Goal: Find specific page/section: Find specific page/section

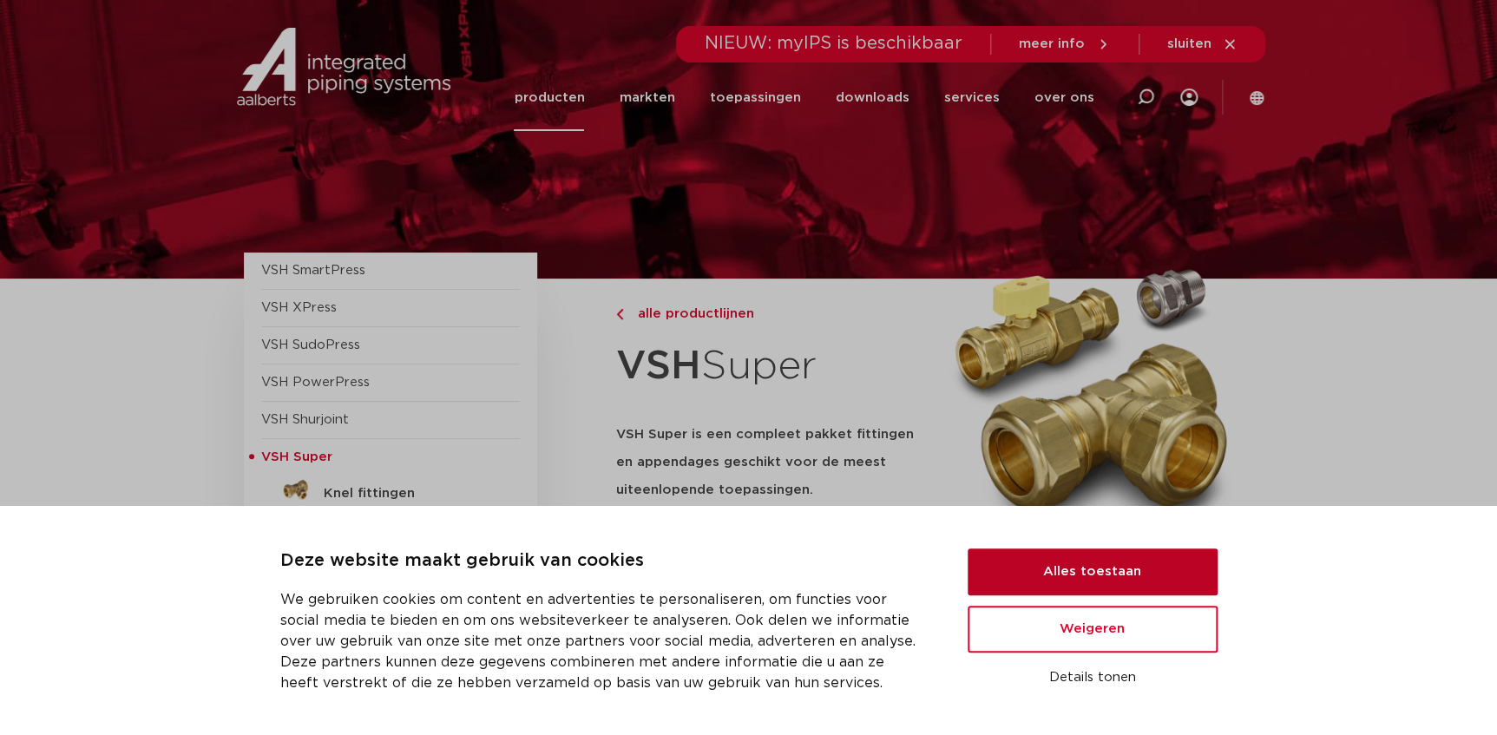
click at [1079, 572] on button "Alles toestaan" at bounding box center [1092, 571] width 250 height 47
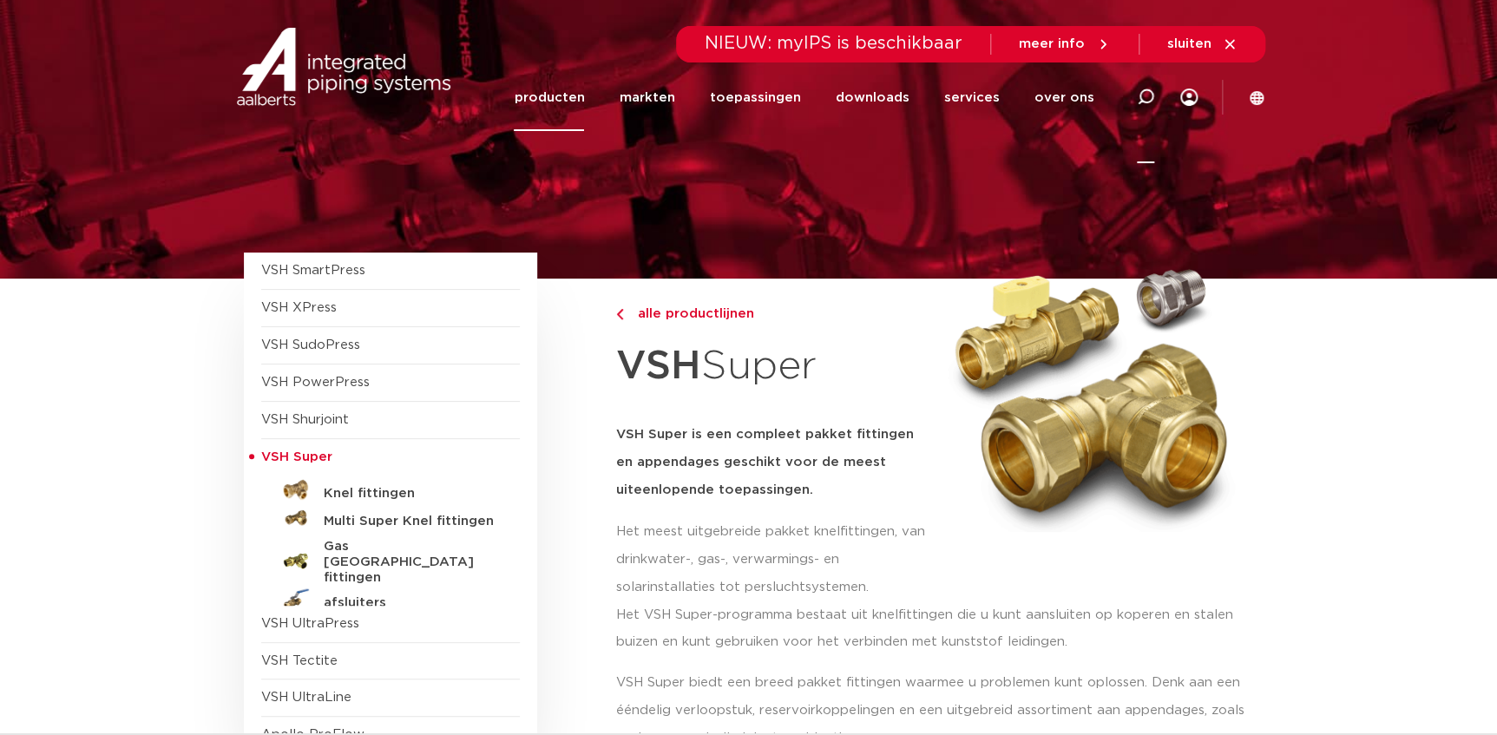
click at [1139, 97] on icon at bounding box center [1145, 97] width 21 height 21
type input "203XL"
click button "Zoeken" at bounding box center [0, 0] width 0 height 0
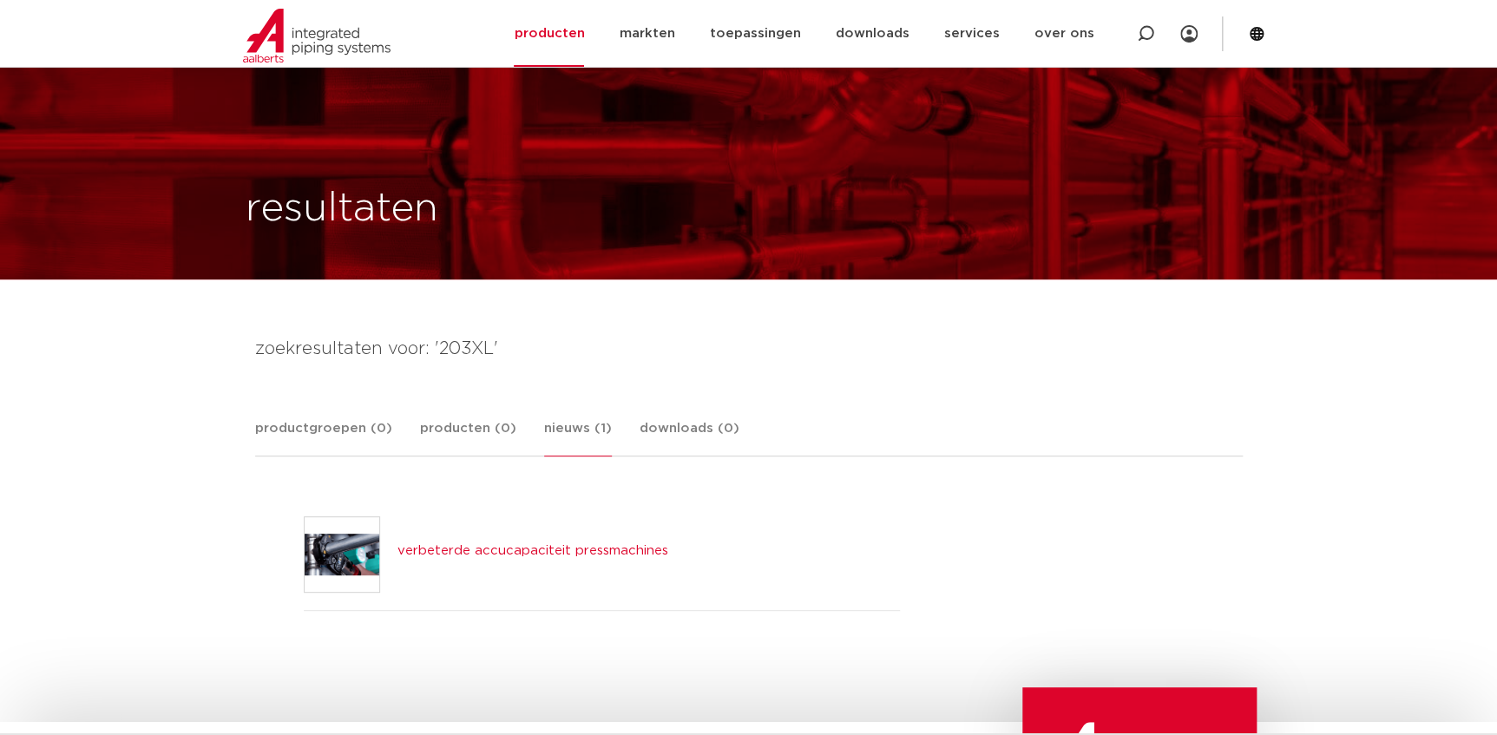
scroll to position [157, 0]
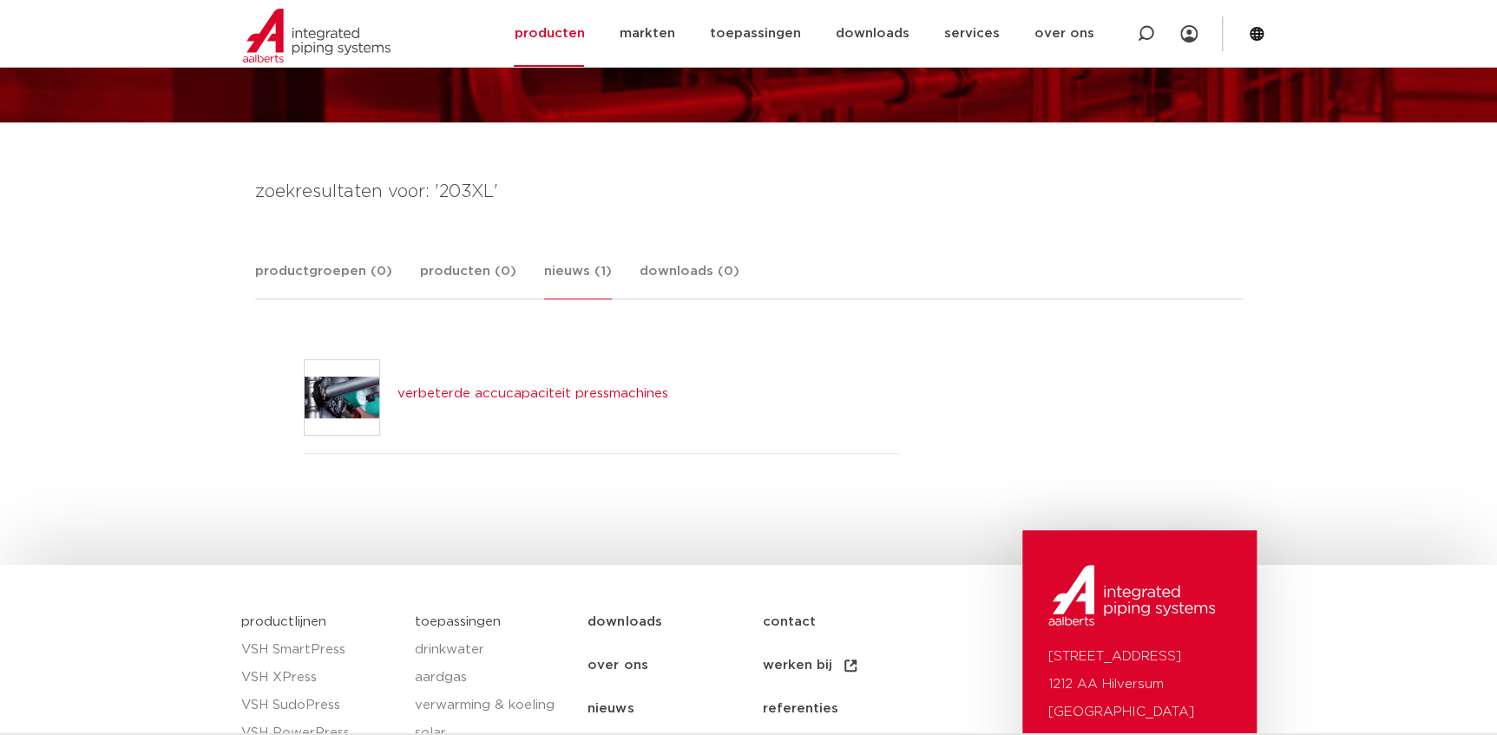
click at [644, 390] on link "verbeterde accucapaciteit pressmachines" at bounding box center [532, 393] width 271 height 13
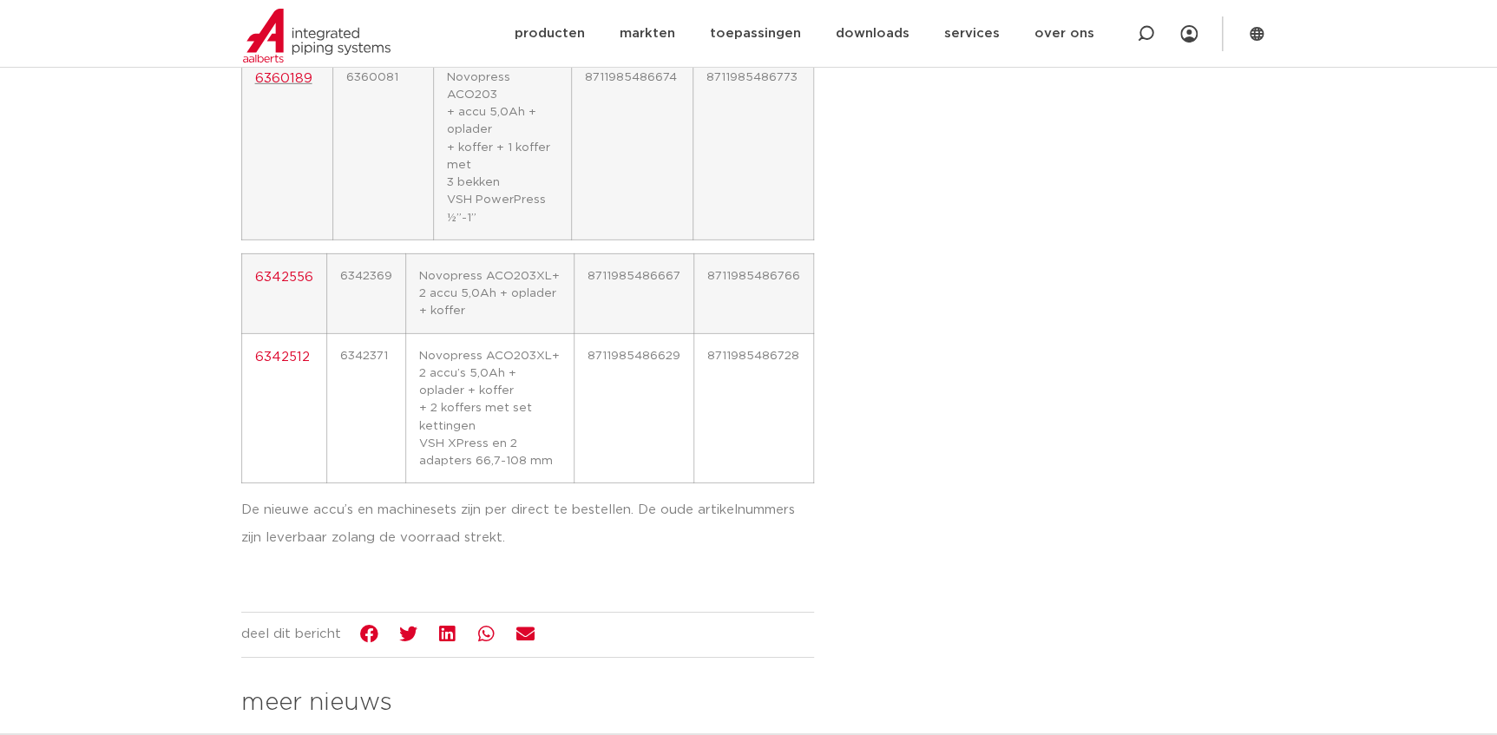
scroll to position [2681, 0]
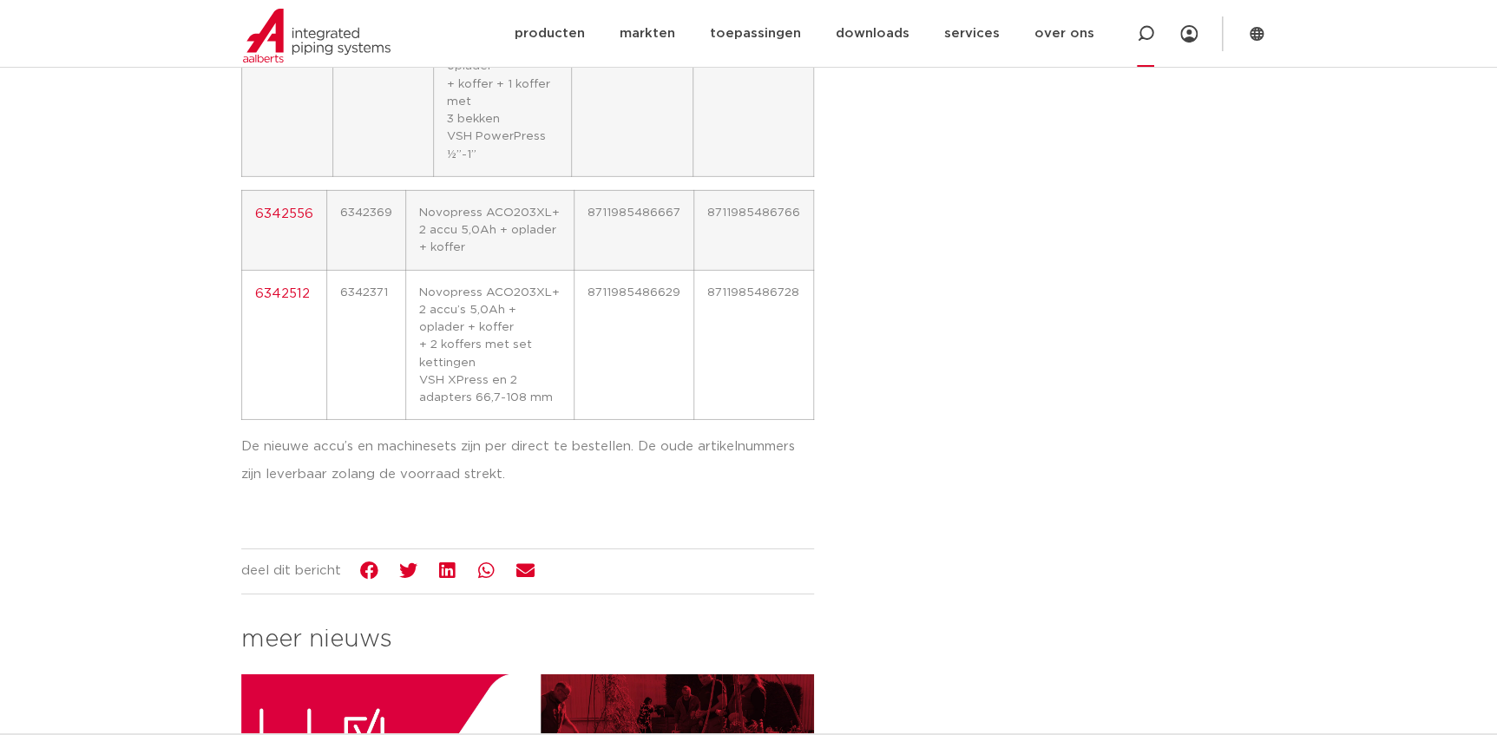
click at [1152, 30] on icon at bounding box center [1145, 33] width 21 height 21
click at [1150, 33] on icon at bounding box center [1147, 36] width 24 height 24
click at [1150, 33] on icon at bounding box center [1145, 33] width 21 height 21
click at [1064, 39] on input "Zoeken" at bounding box center [886, 32] width 546 height 35
type input "ACO 203"
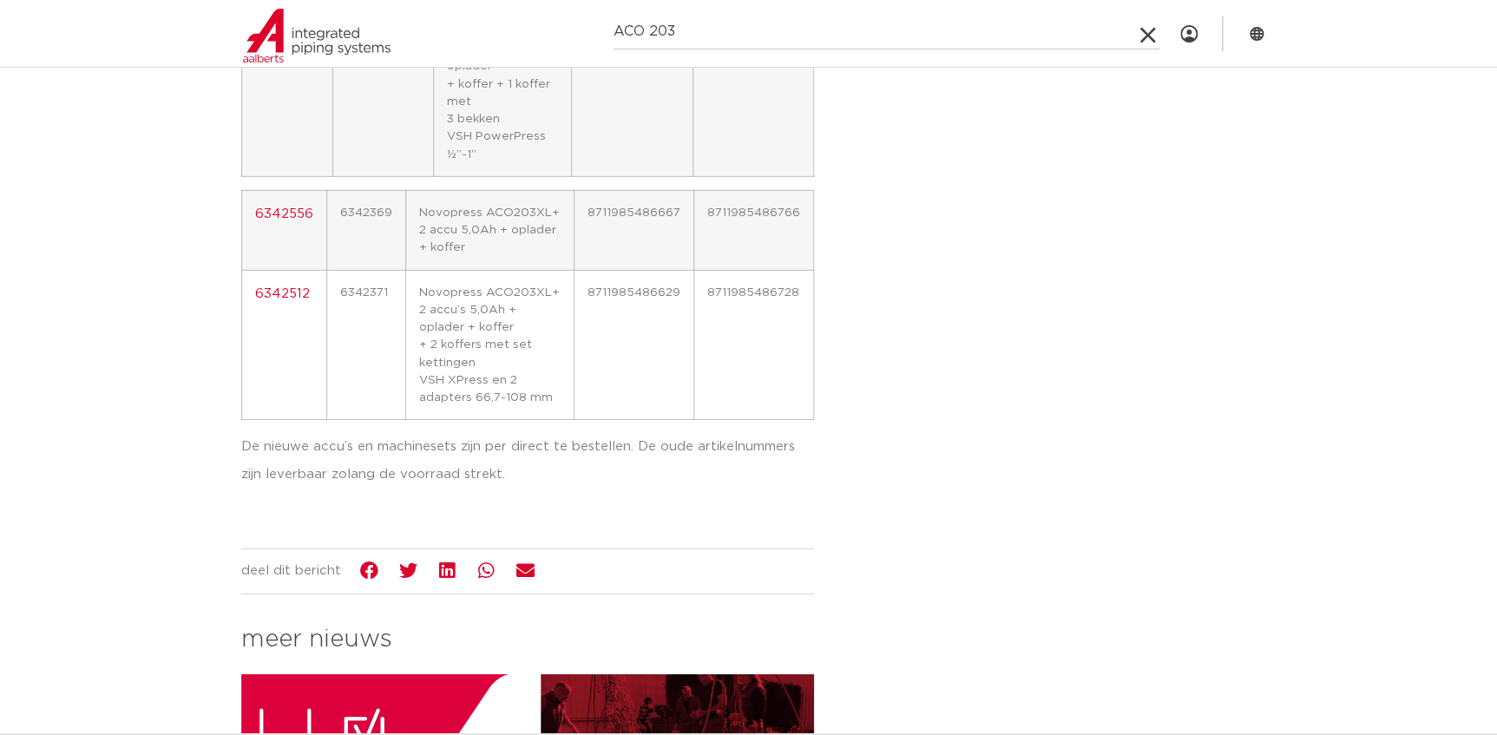
click button "Zoeken" at bounding box center [0, 0] width 0 height 0
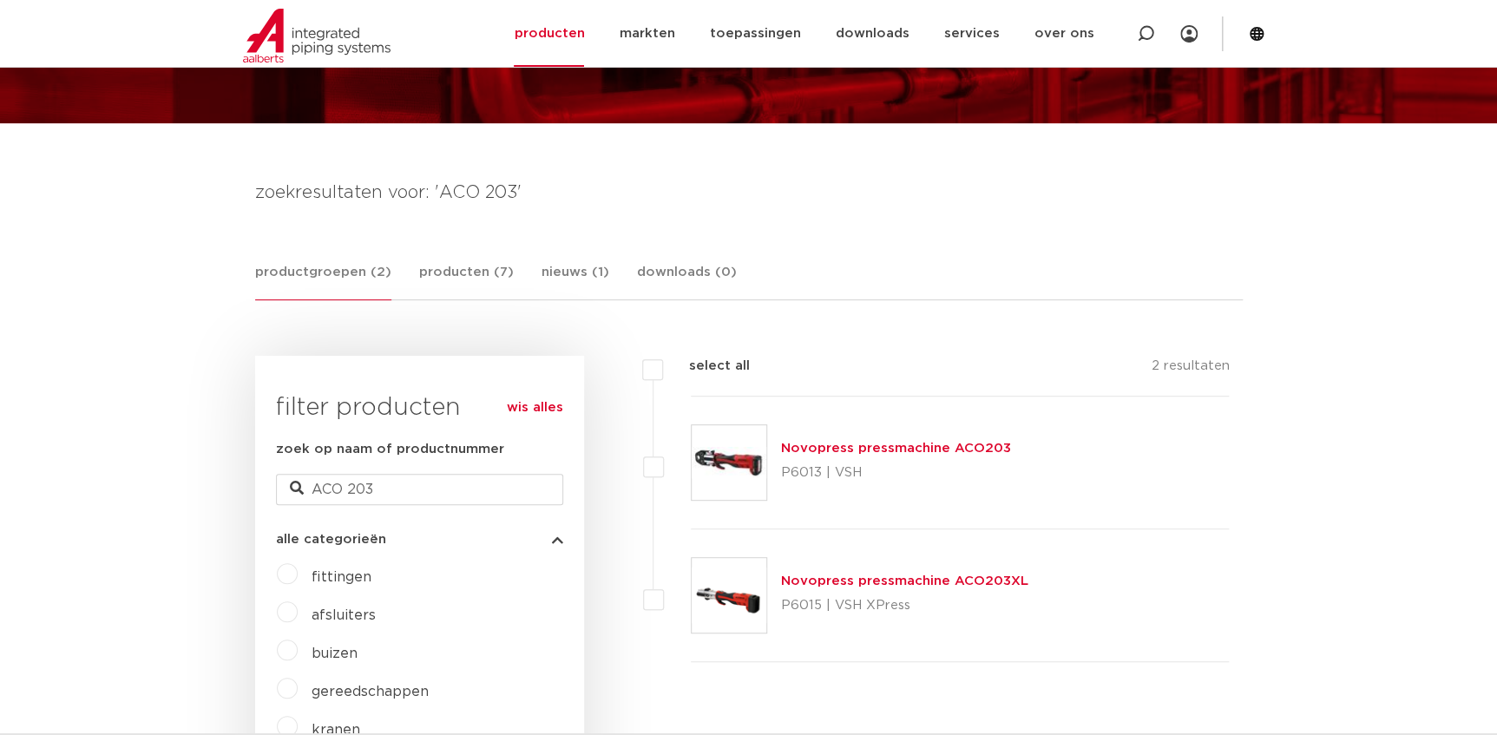
click at [947, 583] on link "Novopress pressmachine ACO203XL" at bounding box center [904, 580] width 247 height 13
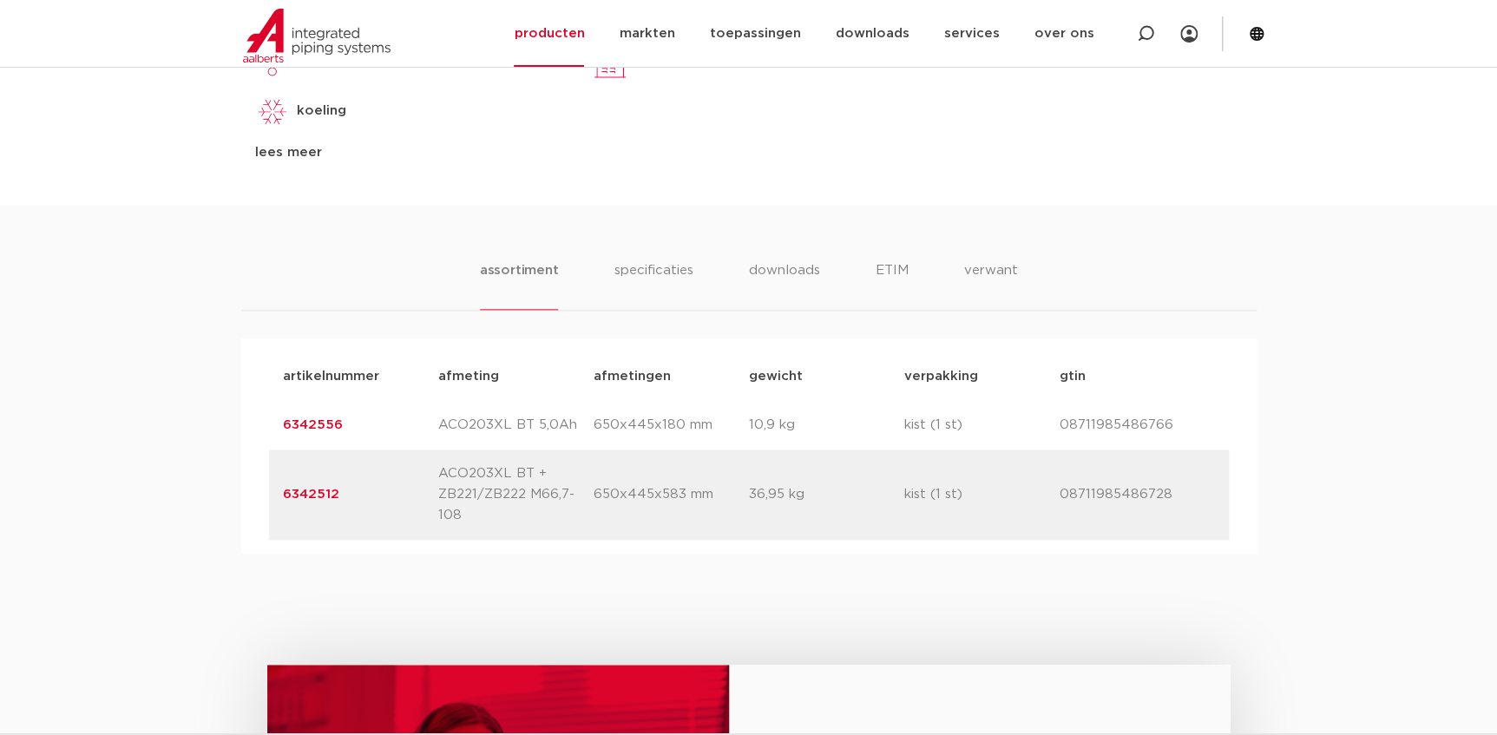
scroll to position [946, 0]
